Goal: Find specific page/section: Find specific page/section

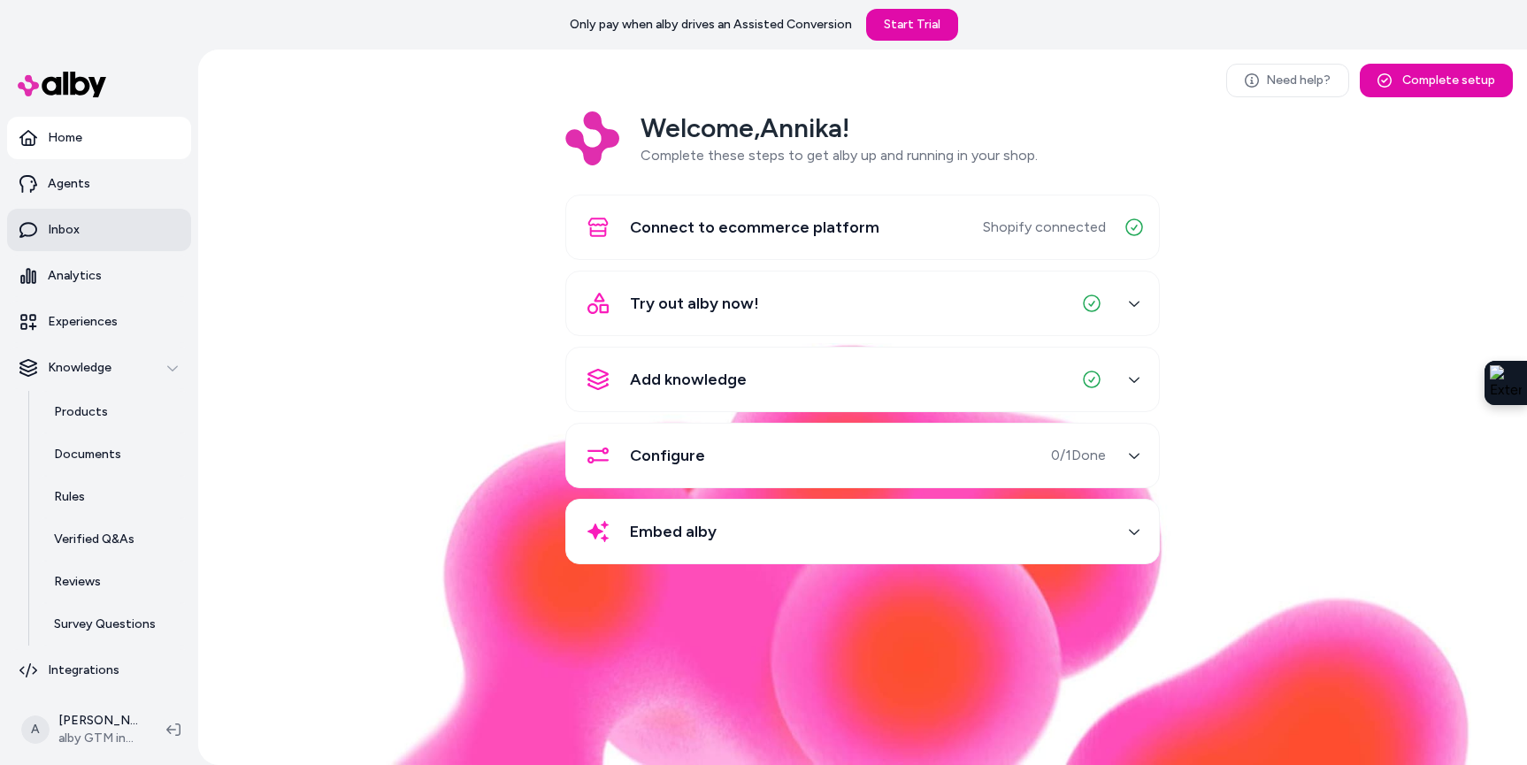
click at [84, 227] on link "Inbox" at bounding box center [99, 230] width 184 height 42
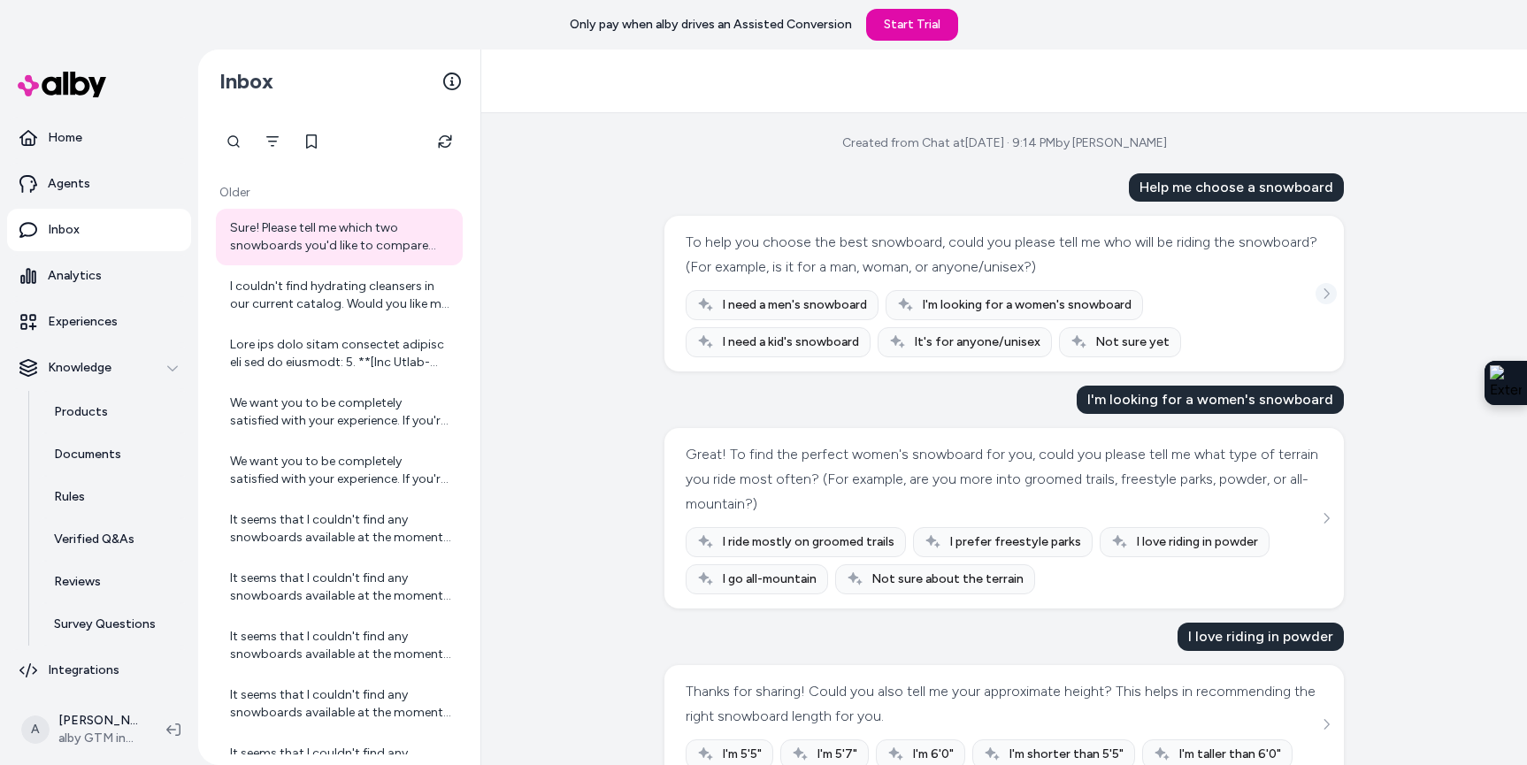
click at [1324, 295] on icon "See more" at bounding box center [1326, 294] width 12 height 12
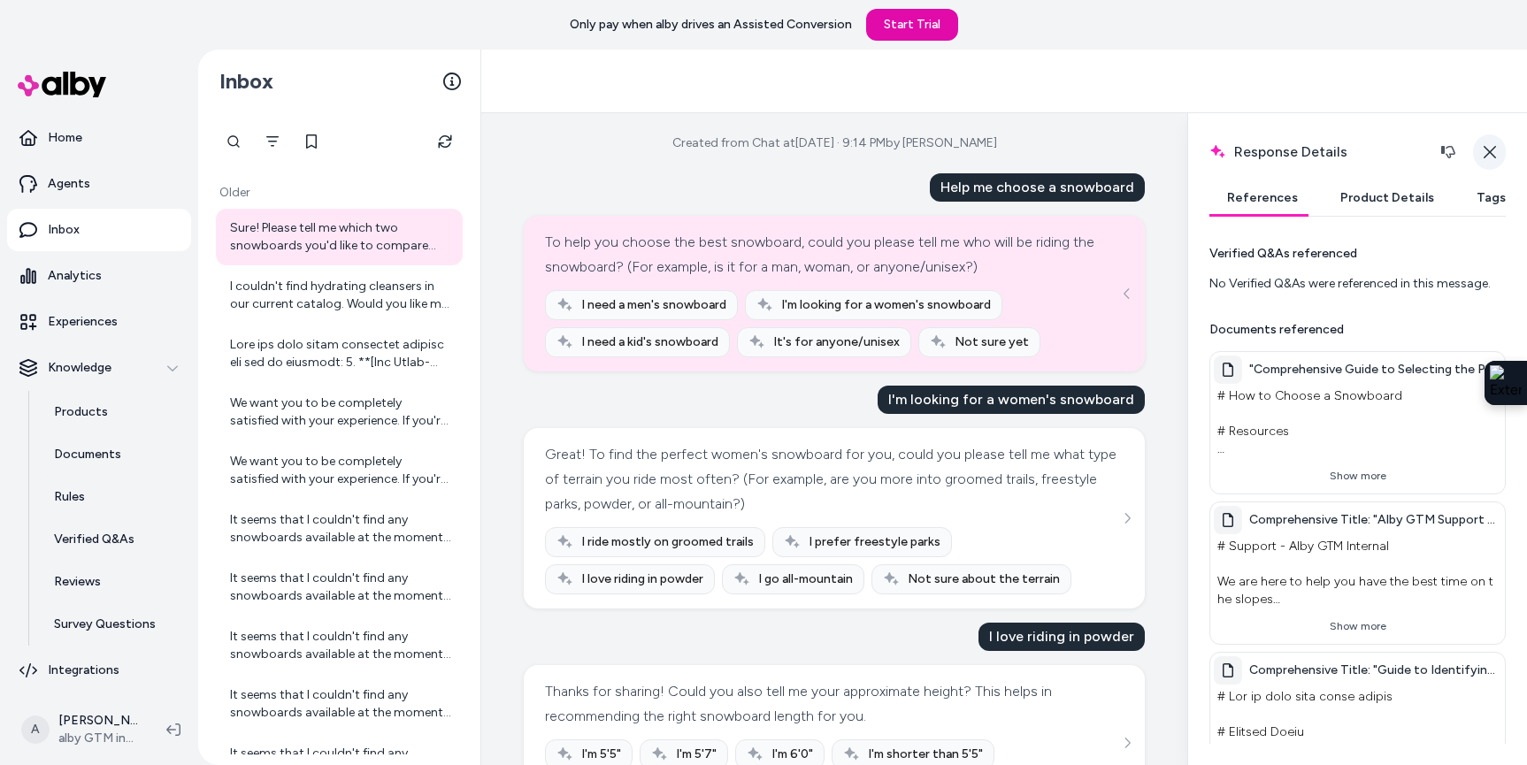
click at [1493, 150] on icon "button" at bounding box center [1490, 152] width 14 height 14
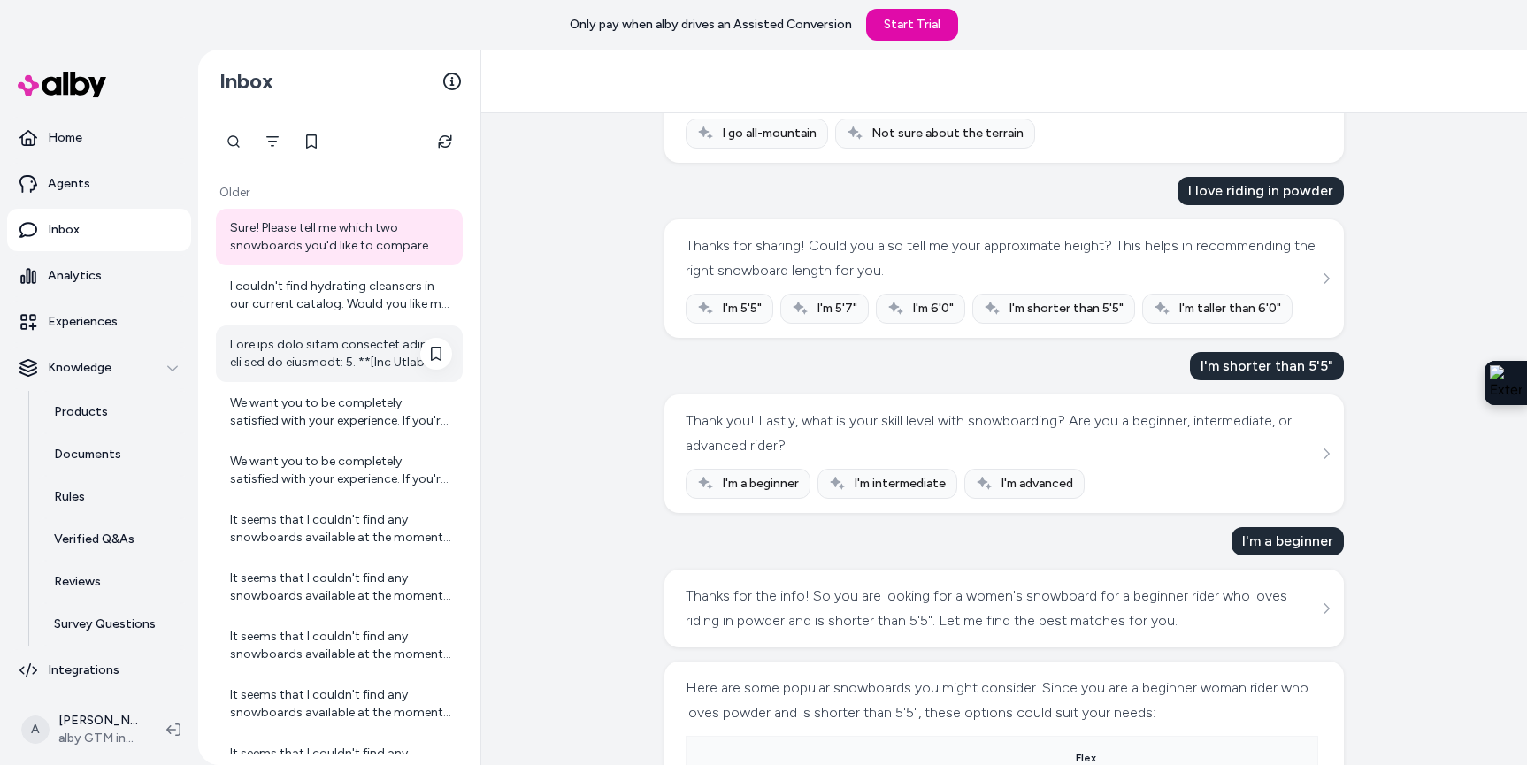
scroll to position [4, 0]
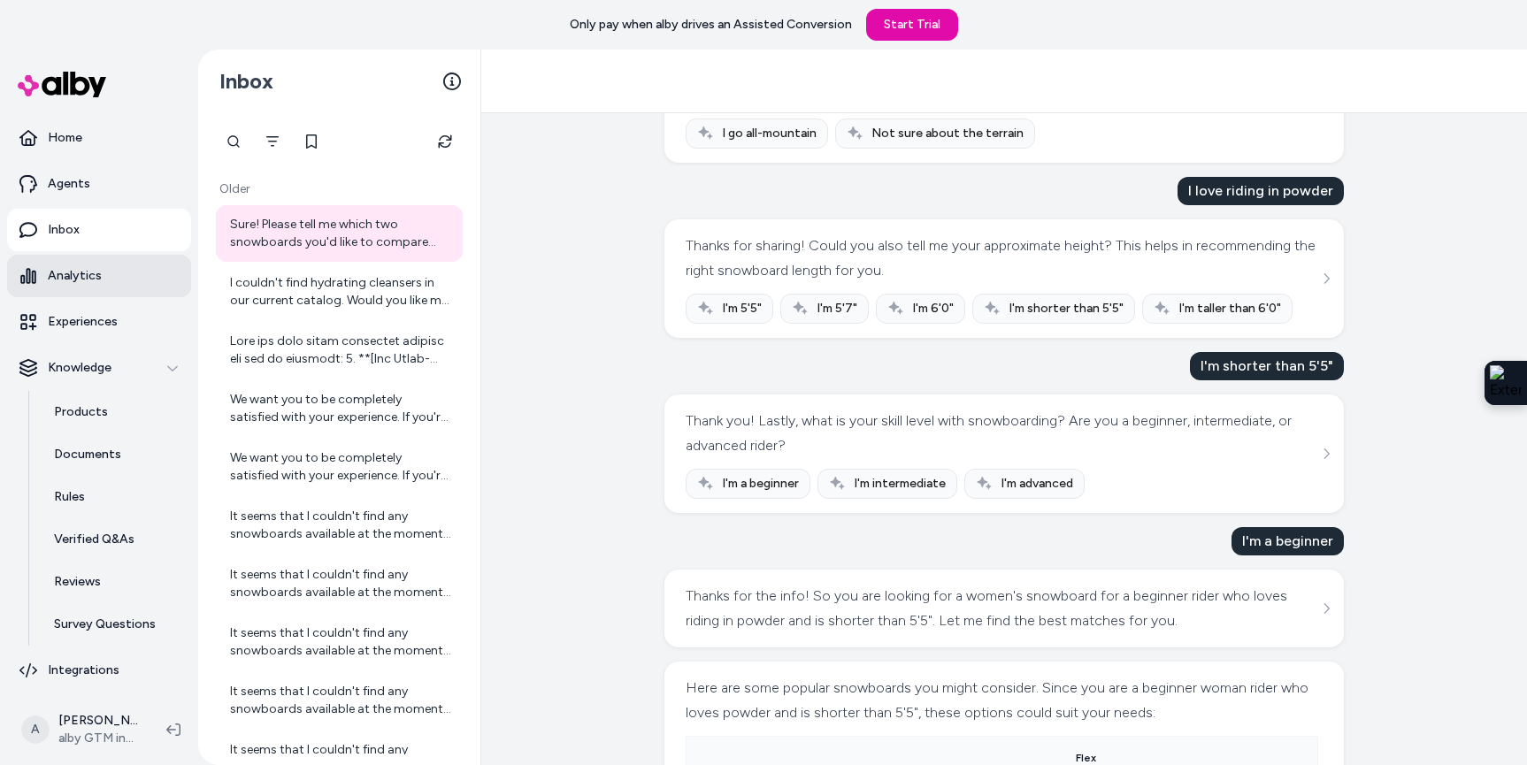
click at [107, 279] on link "Analytics" at bounding box center [99, 276] width 184 height 42
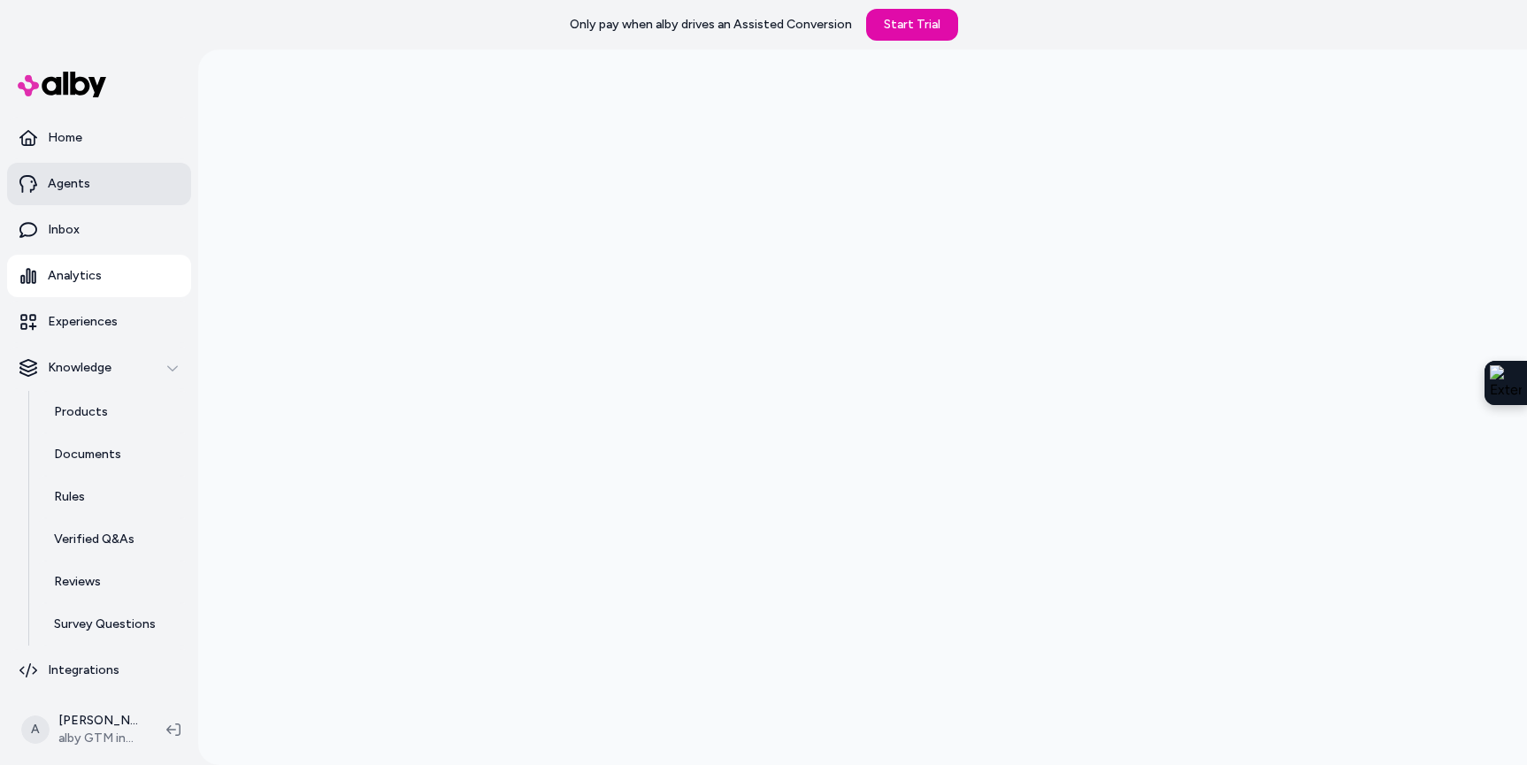
scroll to position [1, 0]
